Goal: Task Accomplishment & Management: Complete application form

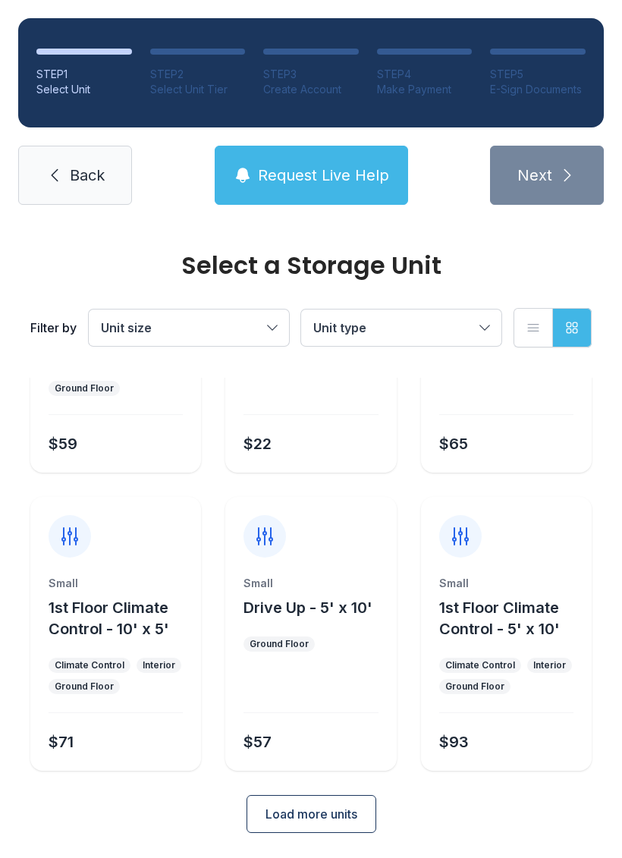
scroll to position [180, 0]
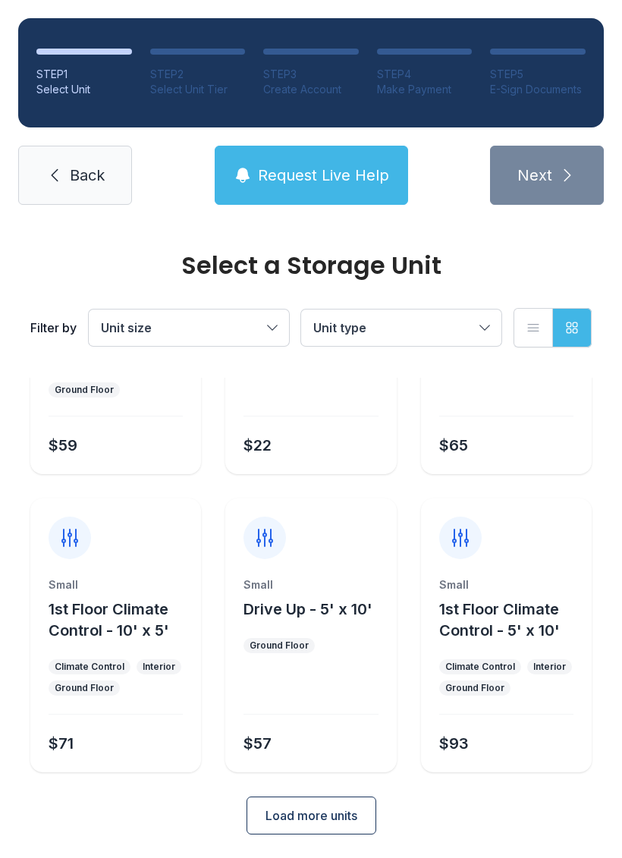
click at [389, 180] on button "Request Live Help" at bounding box center [311, 175] width 193 height 59
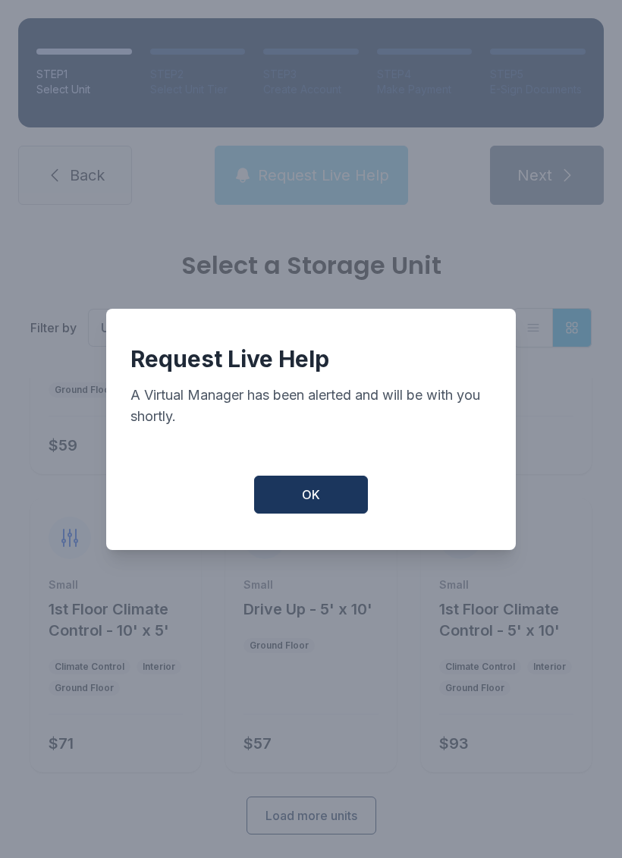
click at [315, 498] on span "OK" at bounding box center [311, 494] width 18 height 18
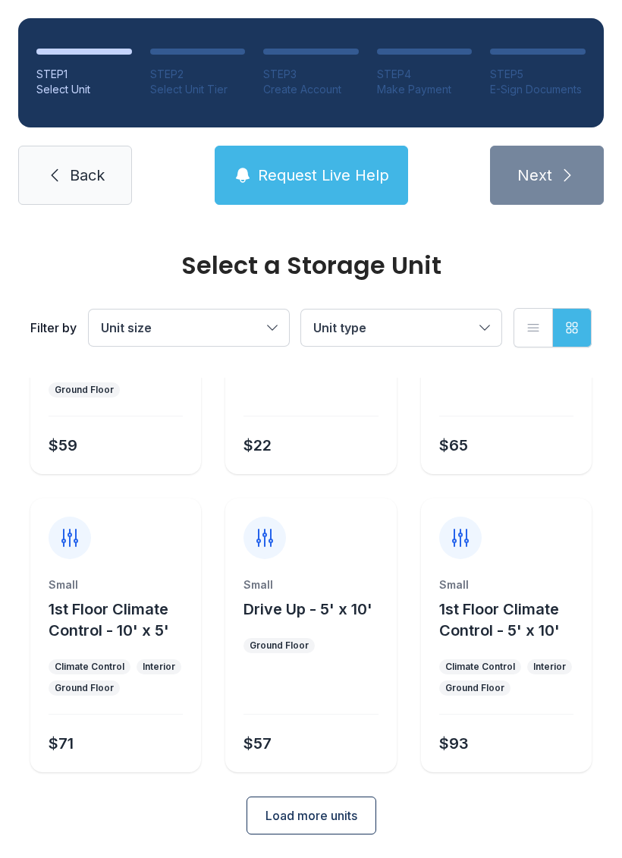
click at [353, 817] on span "Load more units" at bounding box center [311, 815] width 92 height 18
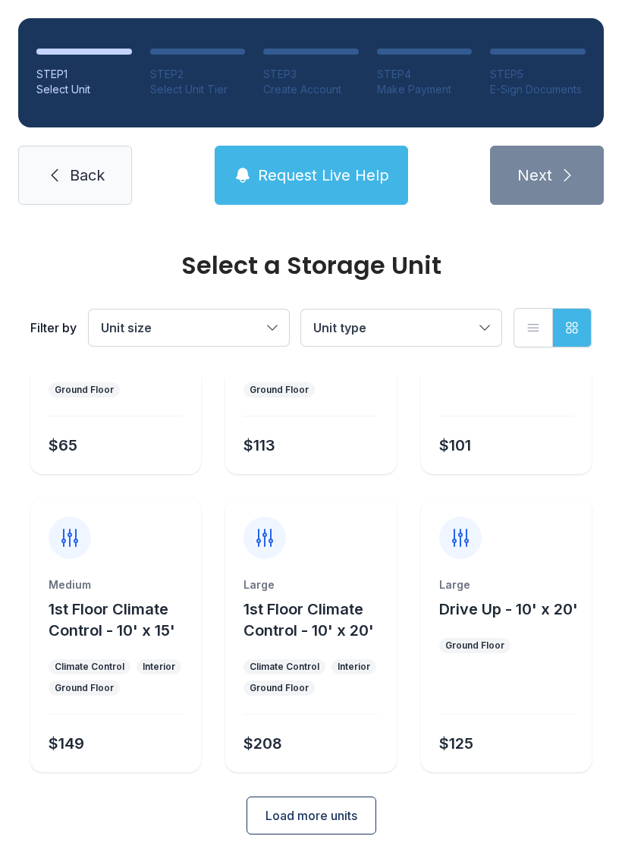
click at [366, 817] on button "Load more units" at bounding box center [311, 815] width 130 height 38
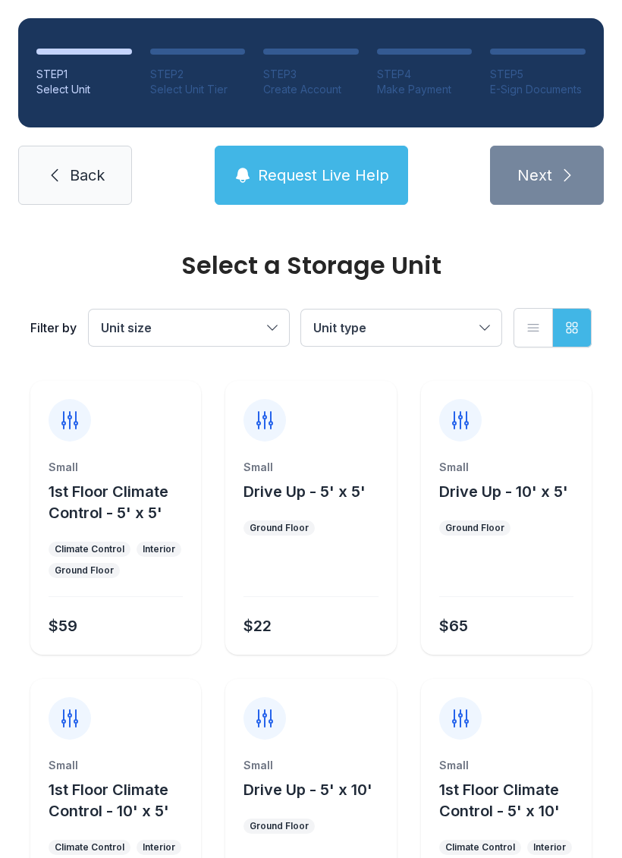
scroll to position [0, 0]
click at [84, 181] on span "Back" at bounding box center [87, 175] width 35 height 21
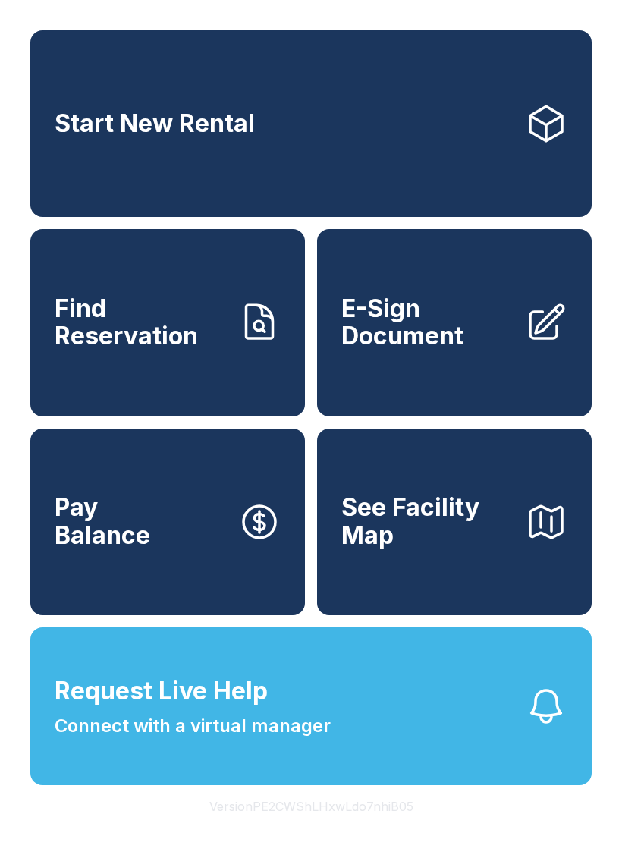
click at [471, 340] on span "E-Sign Document" at bounding box center [426, 322] width 171 height 55
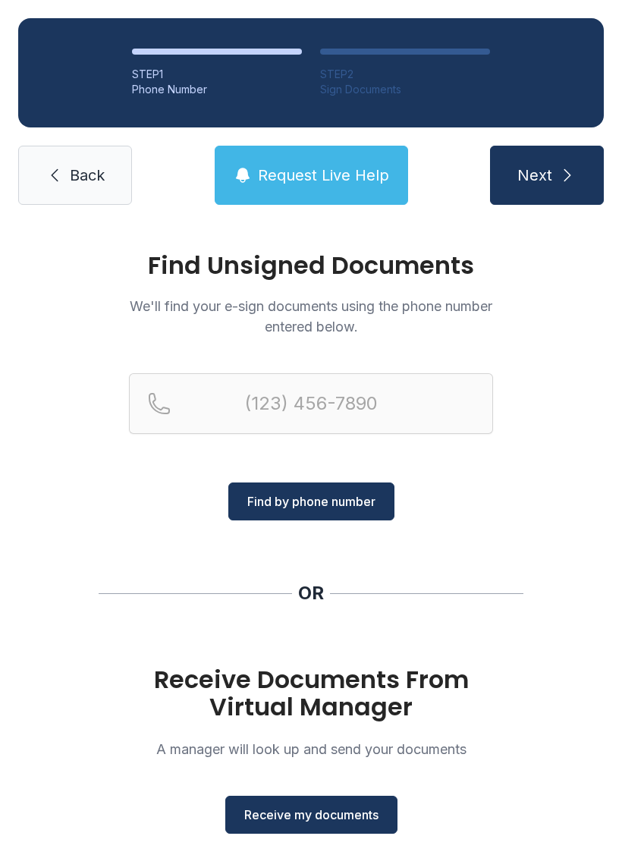
click at [348, 819] on span "Receive my documents" at bounding box center [311, 814] width 134 height 18
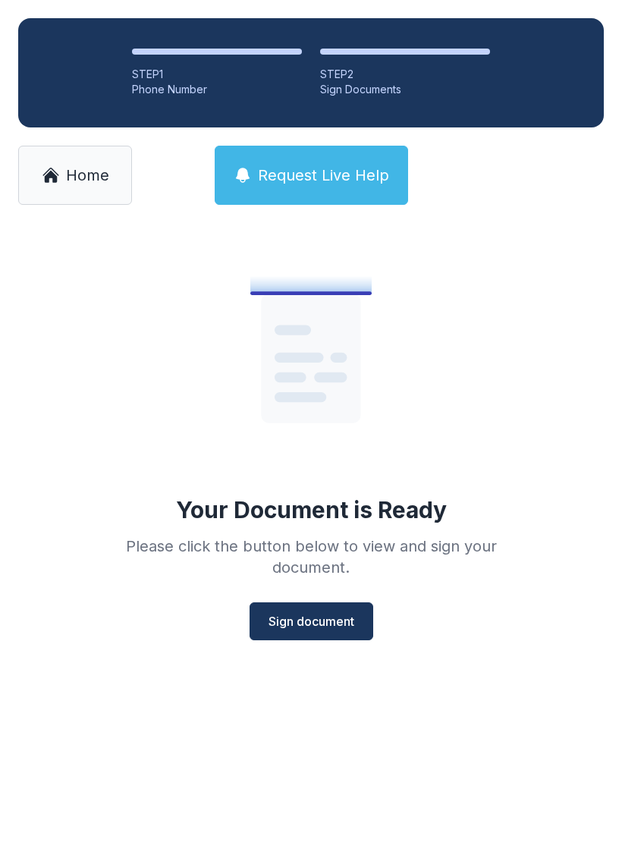
click at [336, 623] on span "Sign document" at bounding box center [311, 621] width 86 height 18
